Goal: Transaction & Acquisition: Purchase product/service

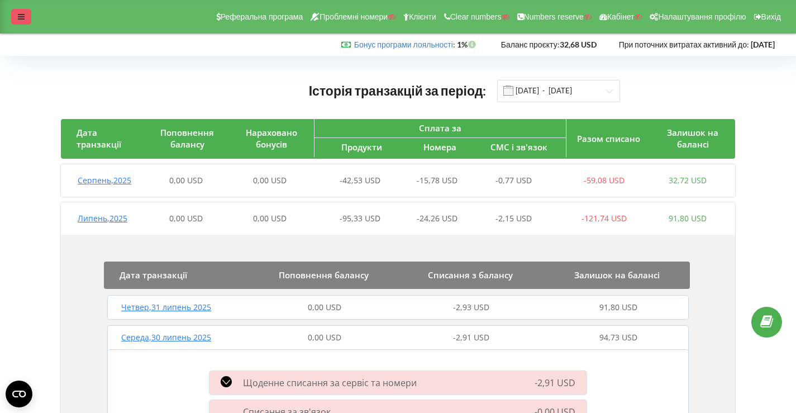
click at [30, 12] on div at bounding box center [21, 17] width 20 height 16
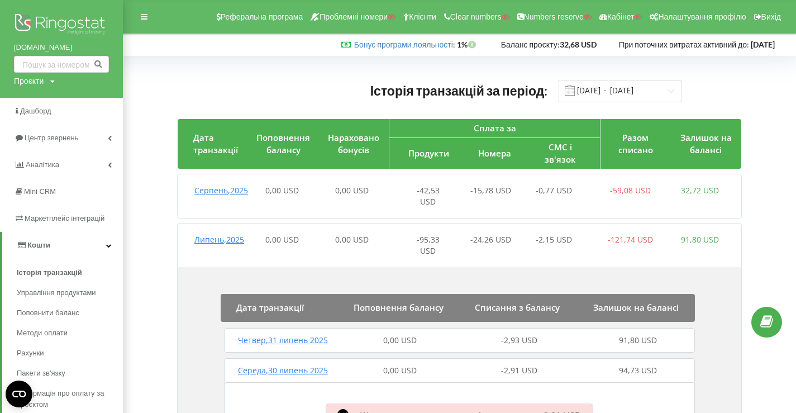
click at [40, 24] on img at bounding box center [61, 25] width 95 height 28
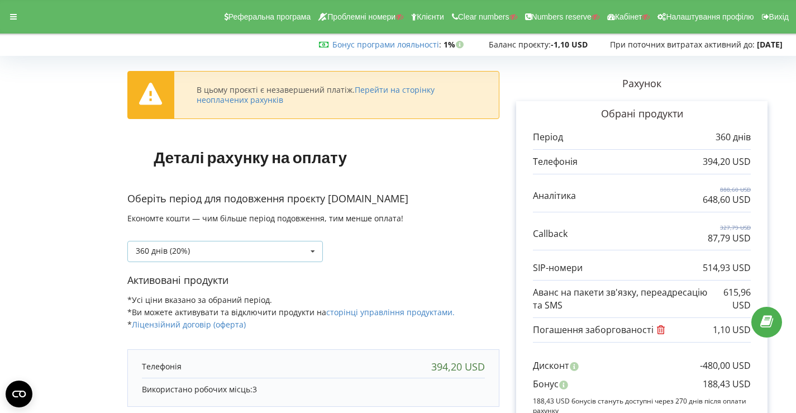
click at [302, 252] on div "360 днів (20%) Поповнити баланс без подовження" at bounding box center [224, 251] width 195 height 21
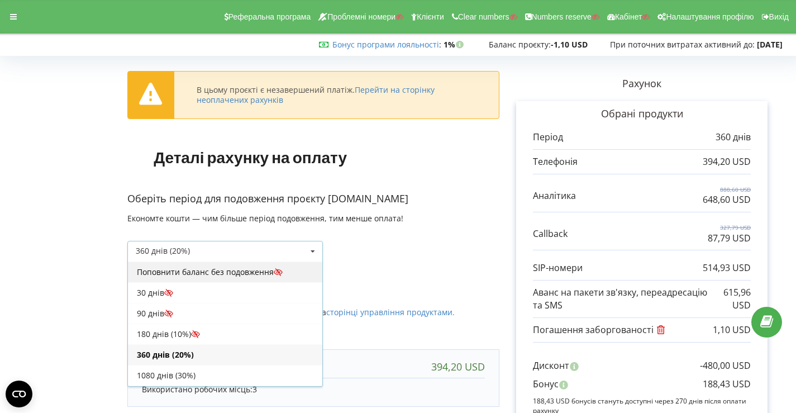
click at [234, 271] on div "Поповнити баланс без подовження" at bounding box center [225, 271] width 194 height 21
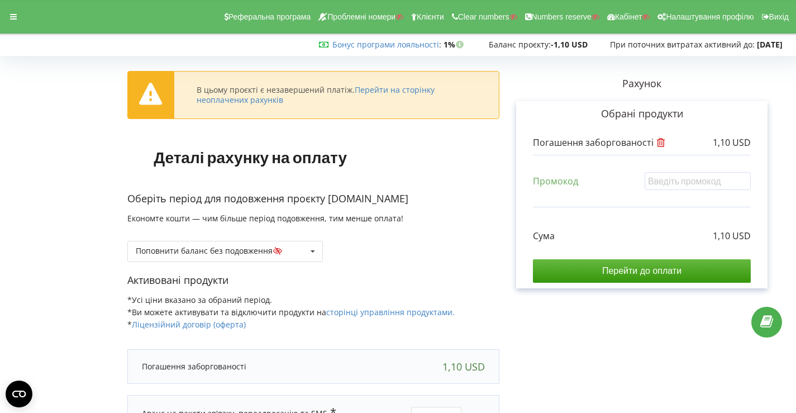
scroll to position [99, 0]
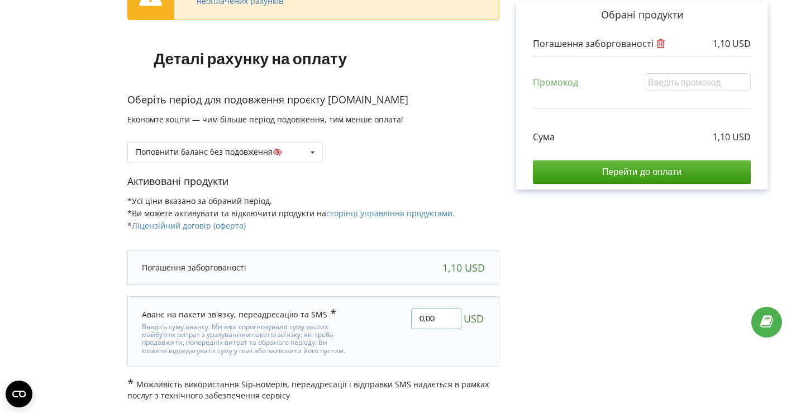
drag, startPoint x: 422, startPoint y: 315, endPoint x: 406, endPoint y: 319, distance: 16.1
click at [406, 319] on div "0,00 USD" at bounding box center [425, 331] width 135 height 63
type input "10,00"
click at [552, 306] on div "В цьому проєкті є незавершений платіж. Перейти на сторінку неоплачених рахунків…" at bounding box center [398, 181] width 772 height 440
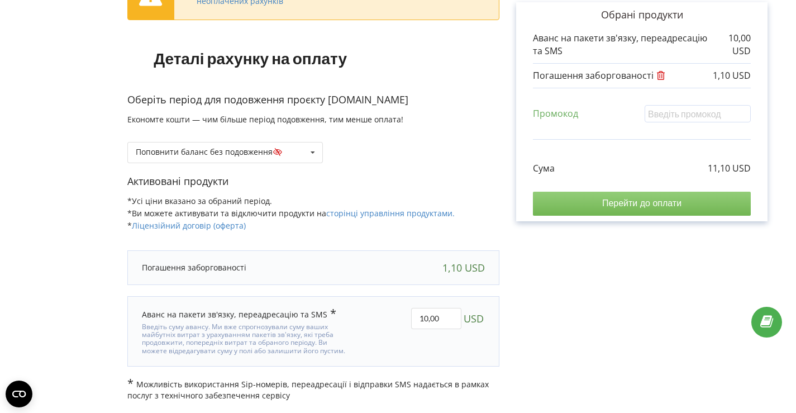
click at [614, 203] on input "Перейти до оплати" at bounding box center [642, 202] width 218 height 23
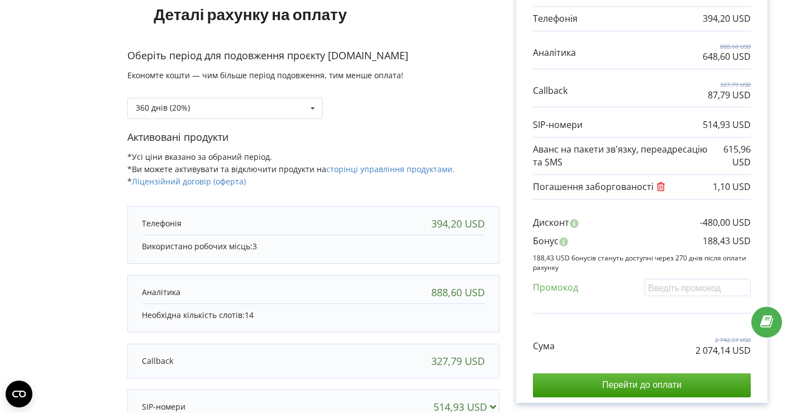
scroll to position [153, 0]
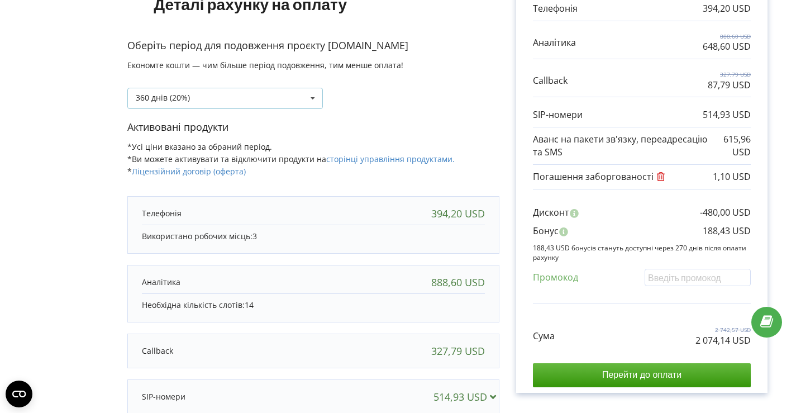
click at [304, 97] on div "360 днів (20%) Поповнити баланс без подовження" at bounding box center [224, 98] width 195 height 21
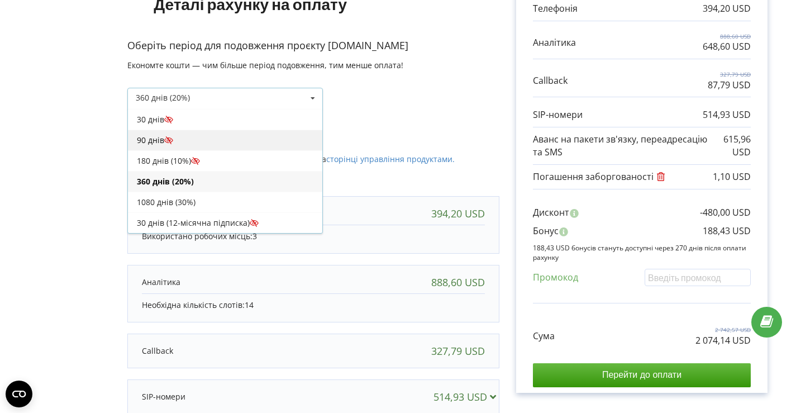
scroll to position [0, 0]
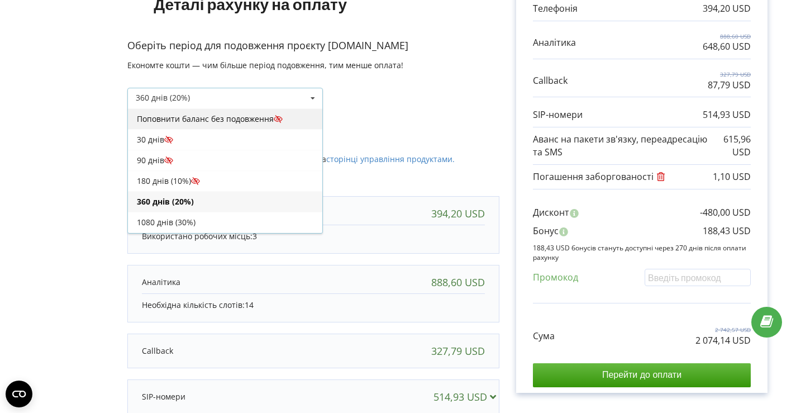
click at [229, 114] on div "Поповнити баланс без подовження" at bounding box center [225, 118] width 194 height 21
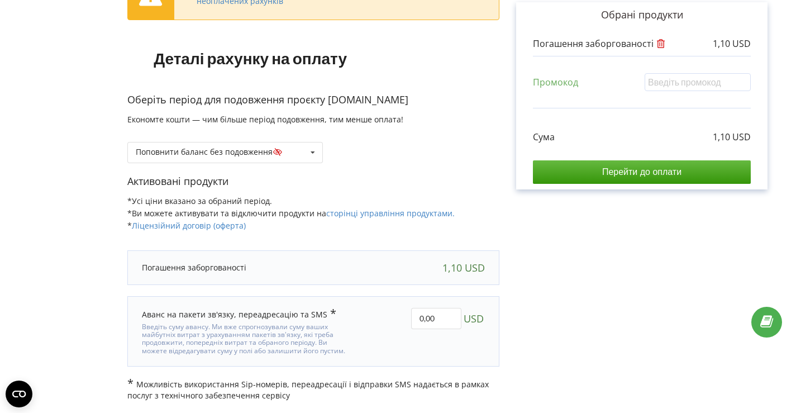
scroll to position [98, 0]
click at [418, 318] on input "0,00" at bounding box center [436, 318] width 50 height 21
type input "10,00"
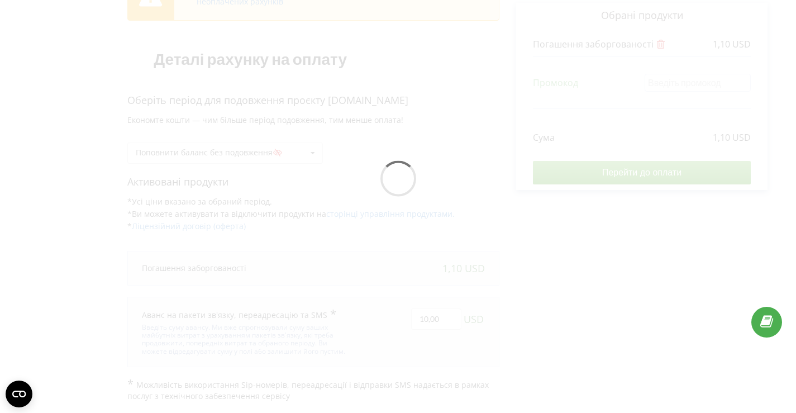
click at [602, 260] on div "В цьому проєкті є незавершений платіж. Перейти на сторінку неоплачених рахунків…" at bounding box center [398, 181] width 772 height 440
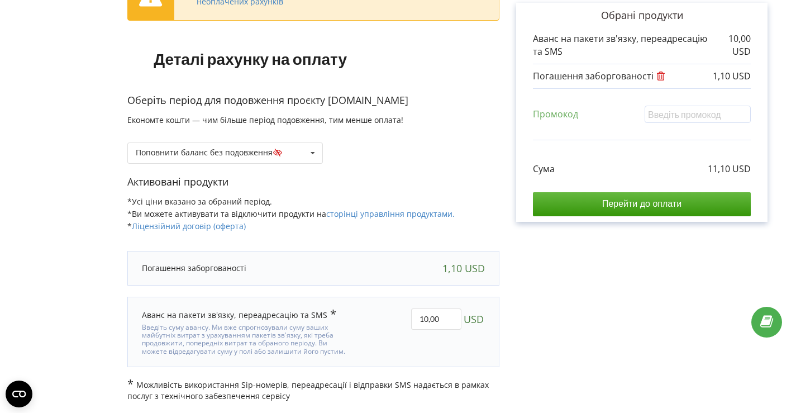
click at [658, 73] on icon at bounding box center [660, 74] width 11 height 9
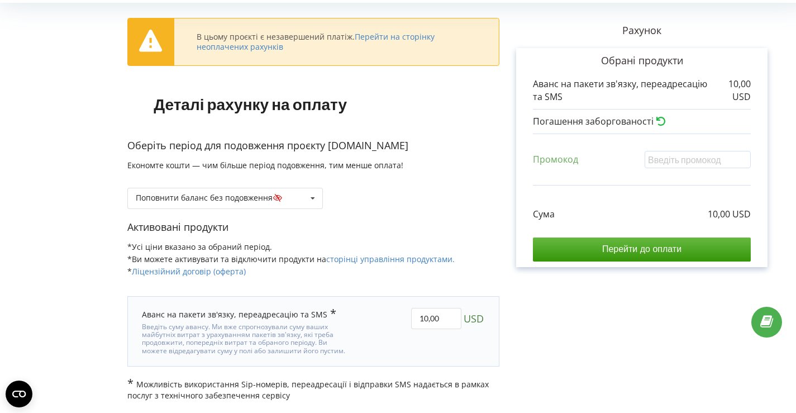
scroll to position [53, 0]
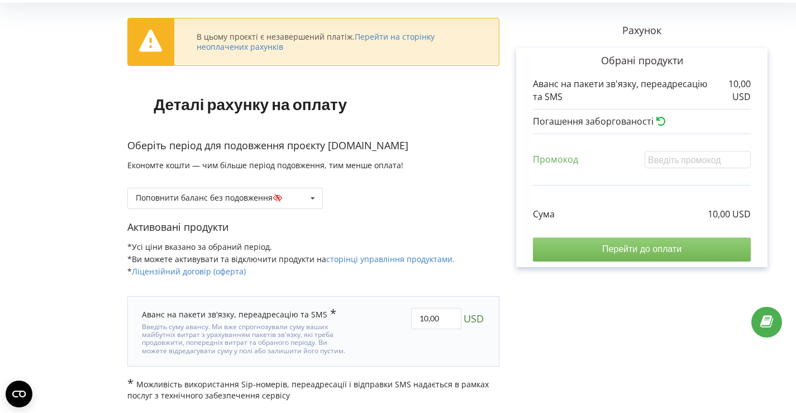
click at [644, 252] on input "Перейти до оплати" at bounding box center [642, 248] width 218 height 23
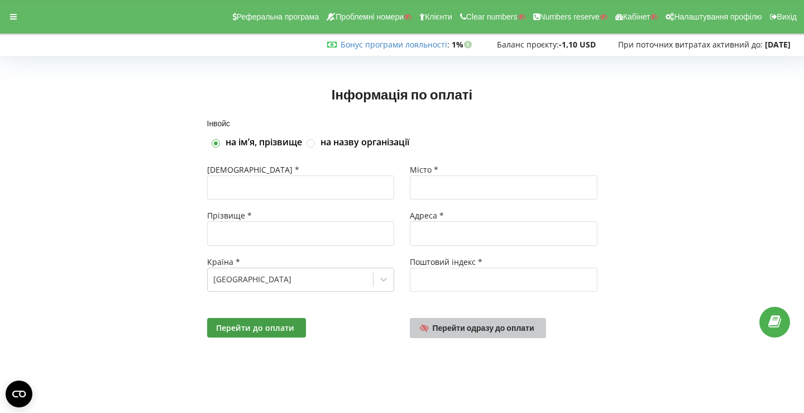
click at [436, 319] on link "Перейти одразу до оплати" at bounding box center [478, 328] width 136 height 20
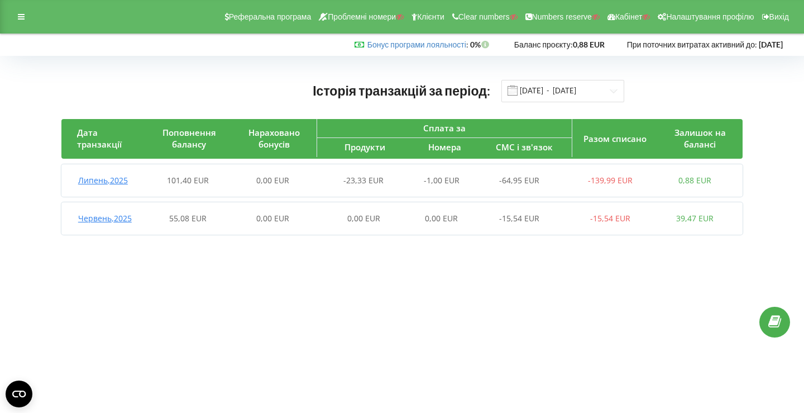
click at [313, 184] on div "0,00 EUR" at bounding box center [272, 180] width 84 height 11
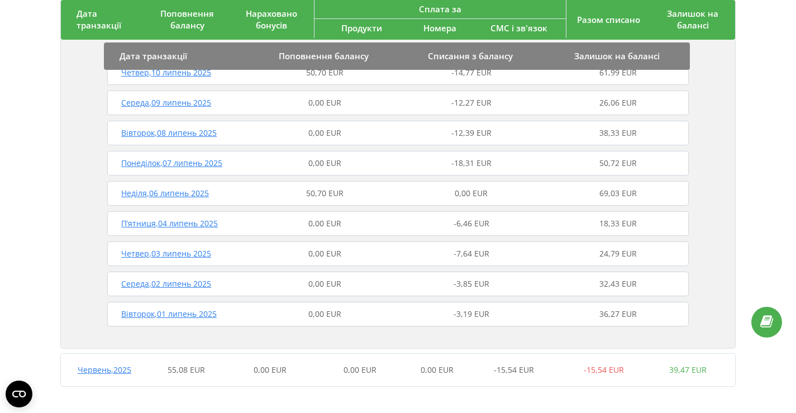
scroll to position [289, 0]
click at [306, 359] on div "Червень , 2025 55,08 EUR 0,00 EUR 0,00 EUR 0,00 EUR -15,54 EUR -15,54 EUR 39,47…" at bounding box center [395, 367] width 668 height 27
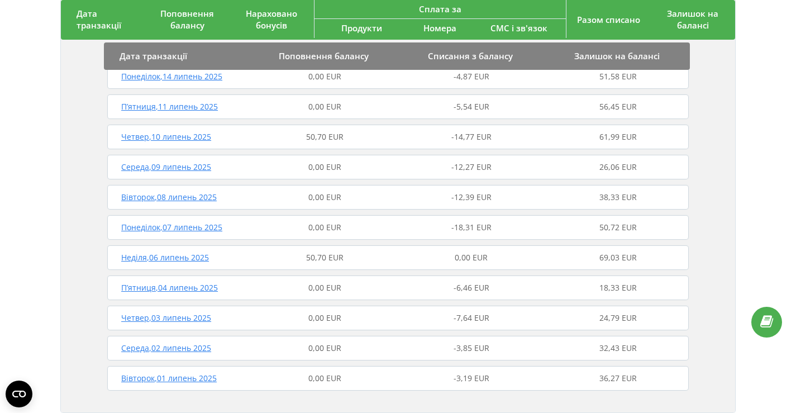
scroll to position [0, 0]
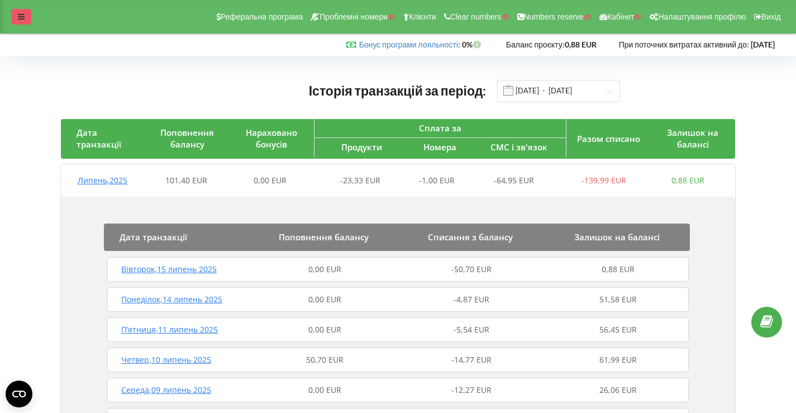
click at [22, 17] on icon at bounding box center [21, 17] width 7 height 8
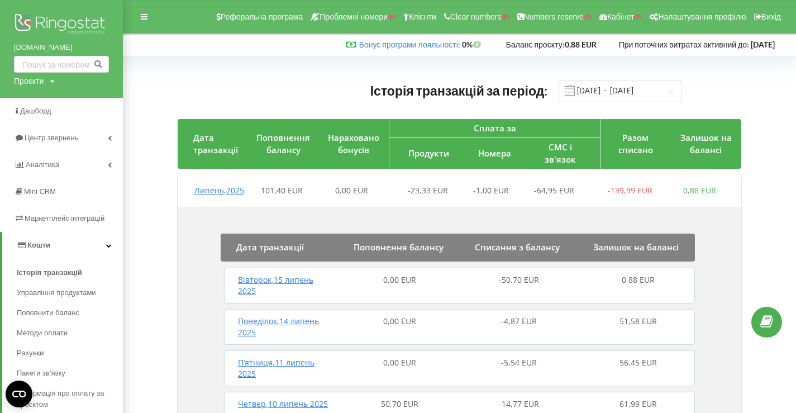
click at [36, 21] on img at bounding box center [61, 25] width 95 height 28
